Goal: Information Seeking & Learning: Stay updated

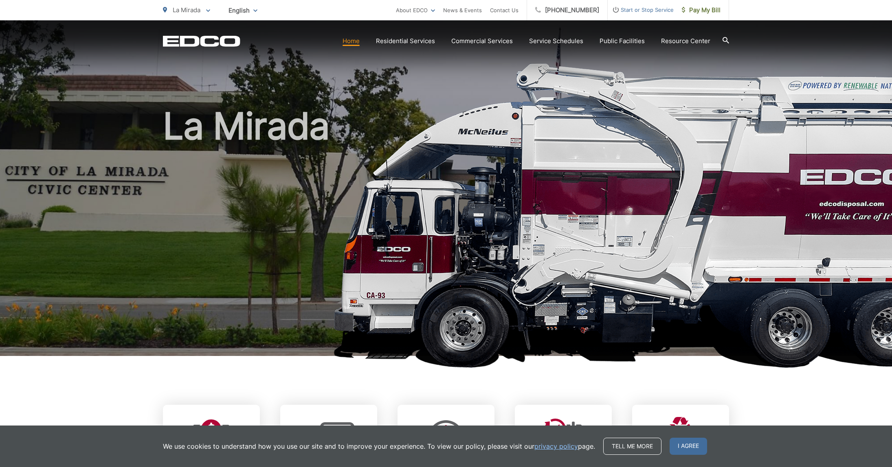
click at [434, 70] on div "La Mirada" at bounding box center [446, 188] width 566 height 336
click at [473, 9] on link "News & Events" at bounding box center [462, 10] width 39 height 10
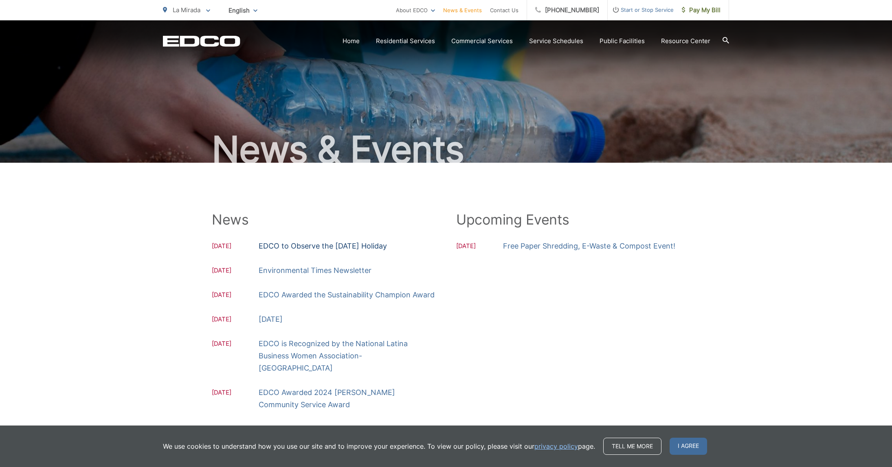
click at [329, 248] on link "EDCO to Observe the Labor Day Holiday" at bounding box center [323, 246] width 128 height 12
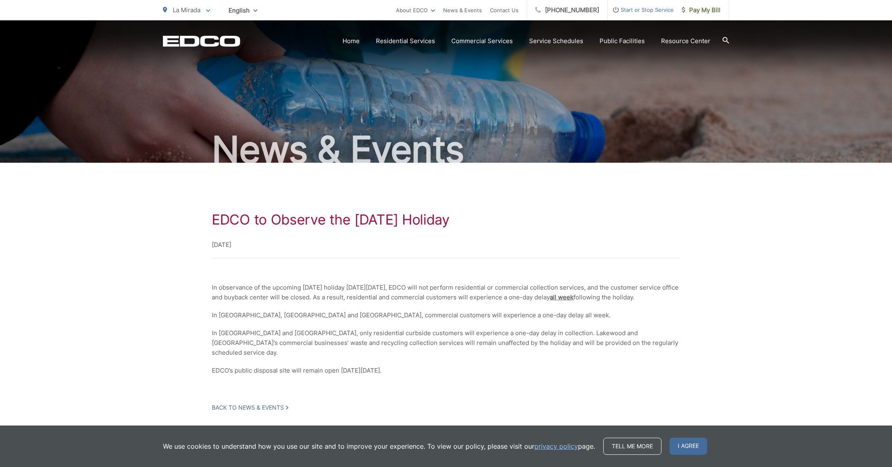
click at [102, 259] on div "EDCO to Observe the Labor Day Holiday September 1, 2025 In observance of the up…" at bounding box center [446, 312] width 892 height 298
click at [474, 11] on link "News & Events" at bounding box center [462, 10] width 39 height 10
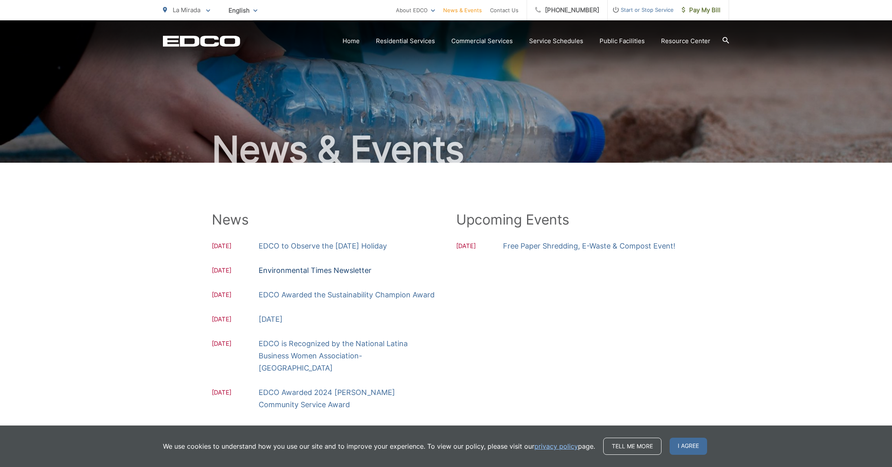
click at [317, 271] on link "Environmental Times Newsletter" at bounding box center [315, 271] width 113 height 12
